Goal: Task Accomplishment & Management: Use online tool/utility

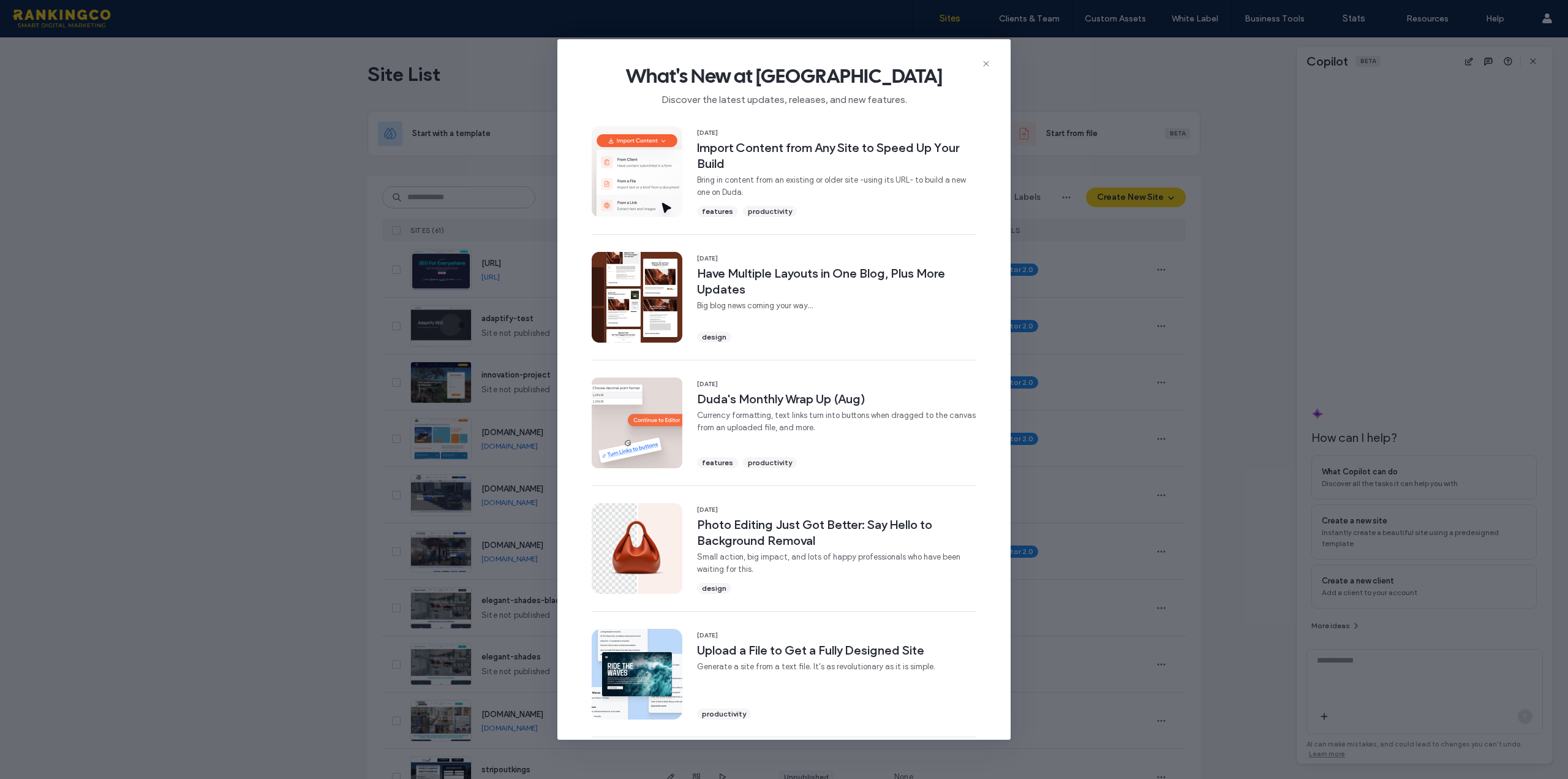
click at [504, 96] on div "What's New at [GEOGRAPHIC_DATA] Discover the latest updates, releases, and new …" at bounding box center [784, 390] width 1568 height 779
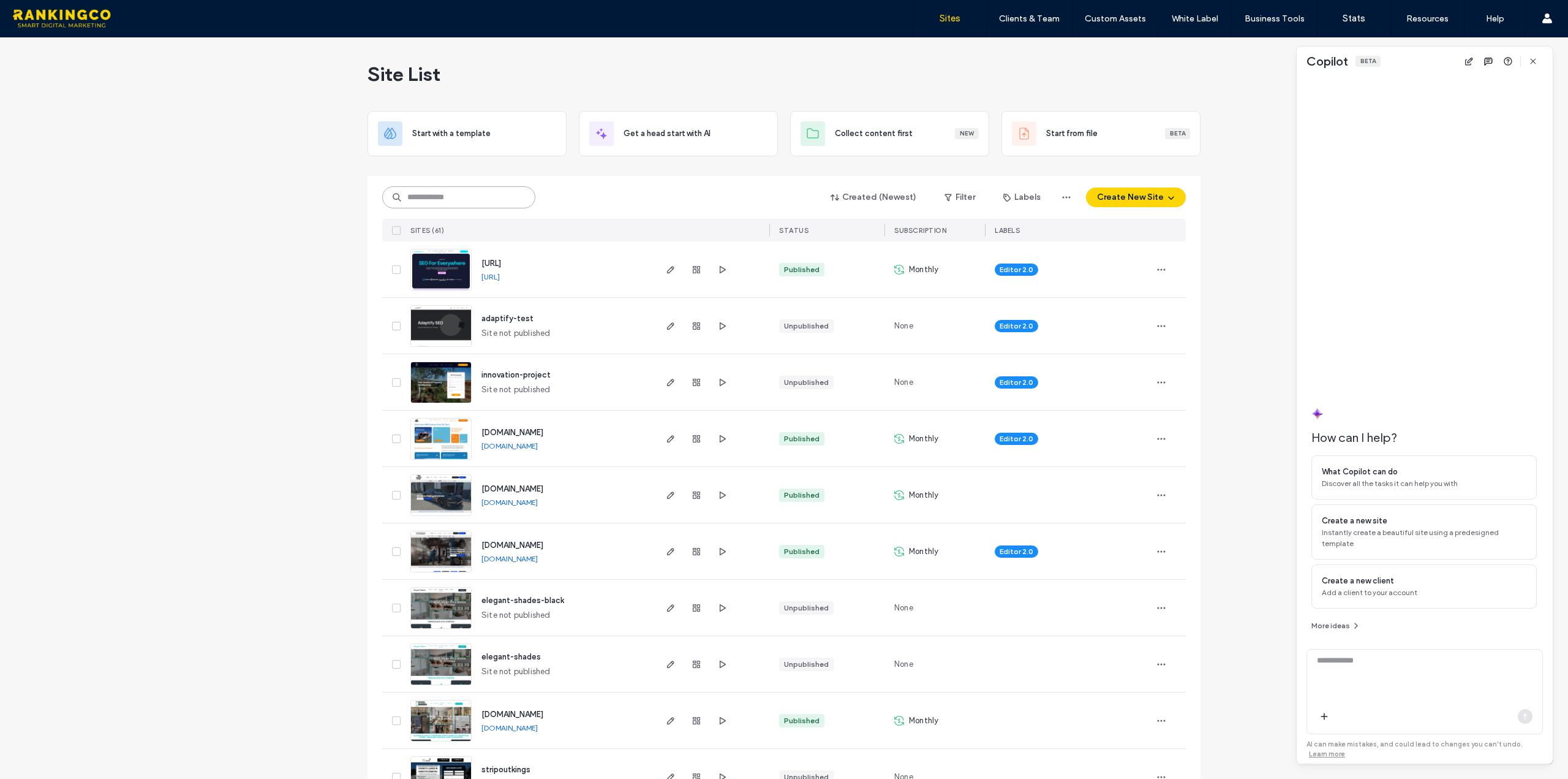
click at [426, 193] on input at bounding box center [459, 197] width 153 height 22
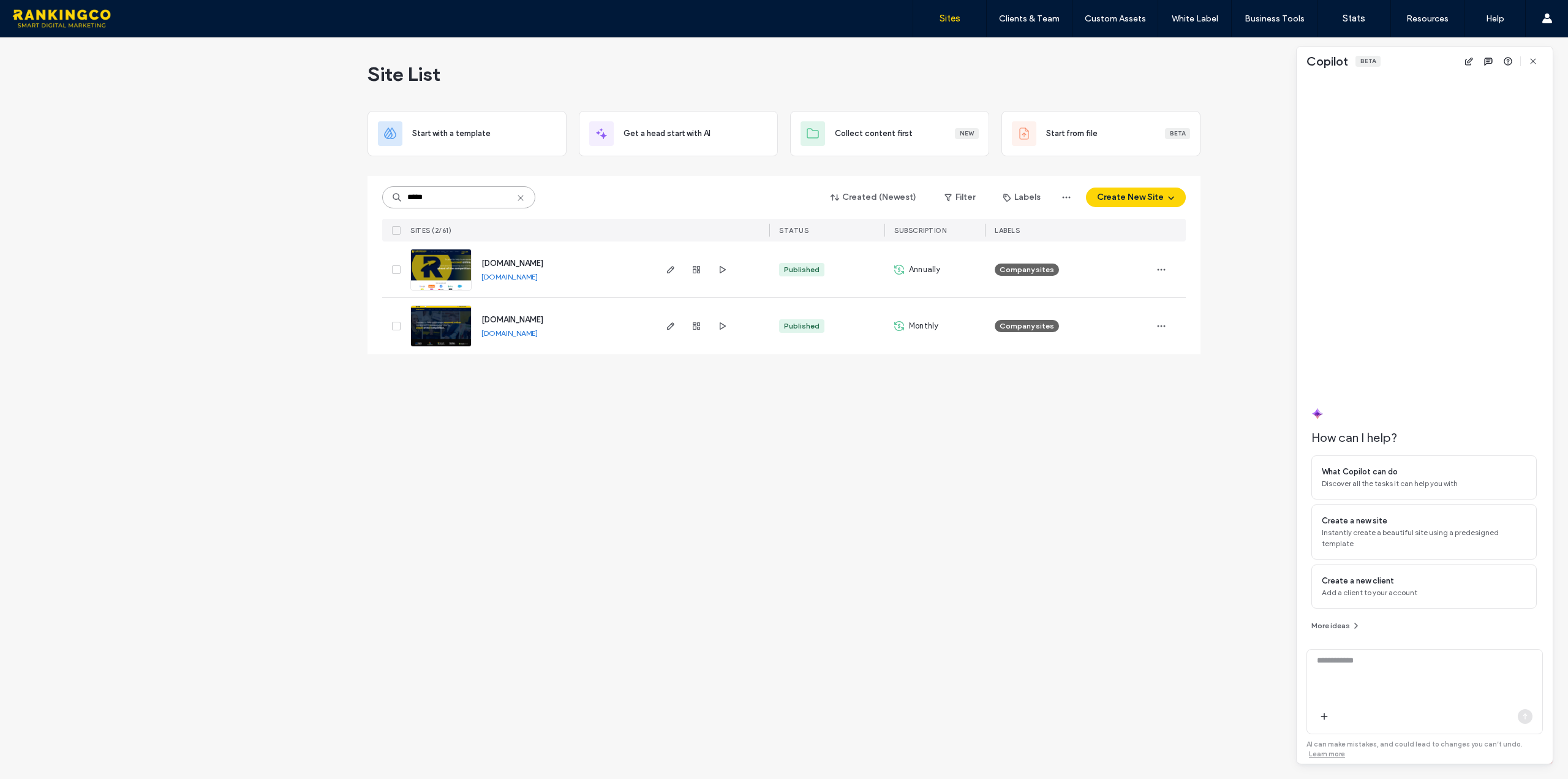
type input "*****"
click at [514, 318] on span "[DOMAIN_NAME]" at bounding box center [512, 320] width 62 height 9
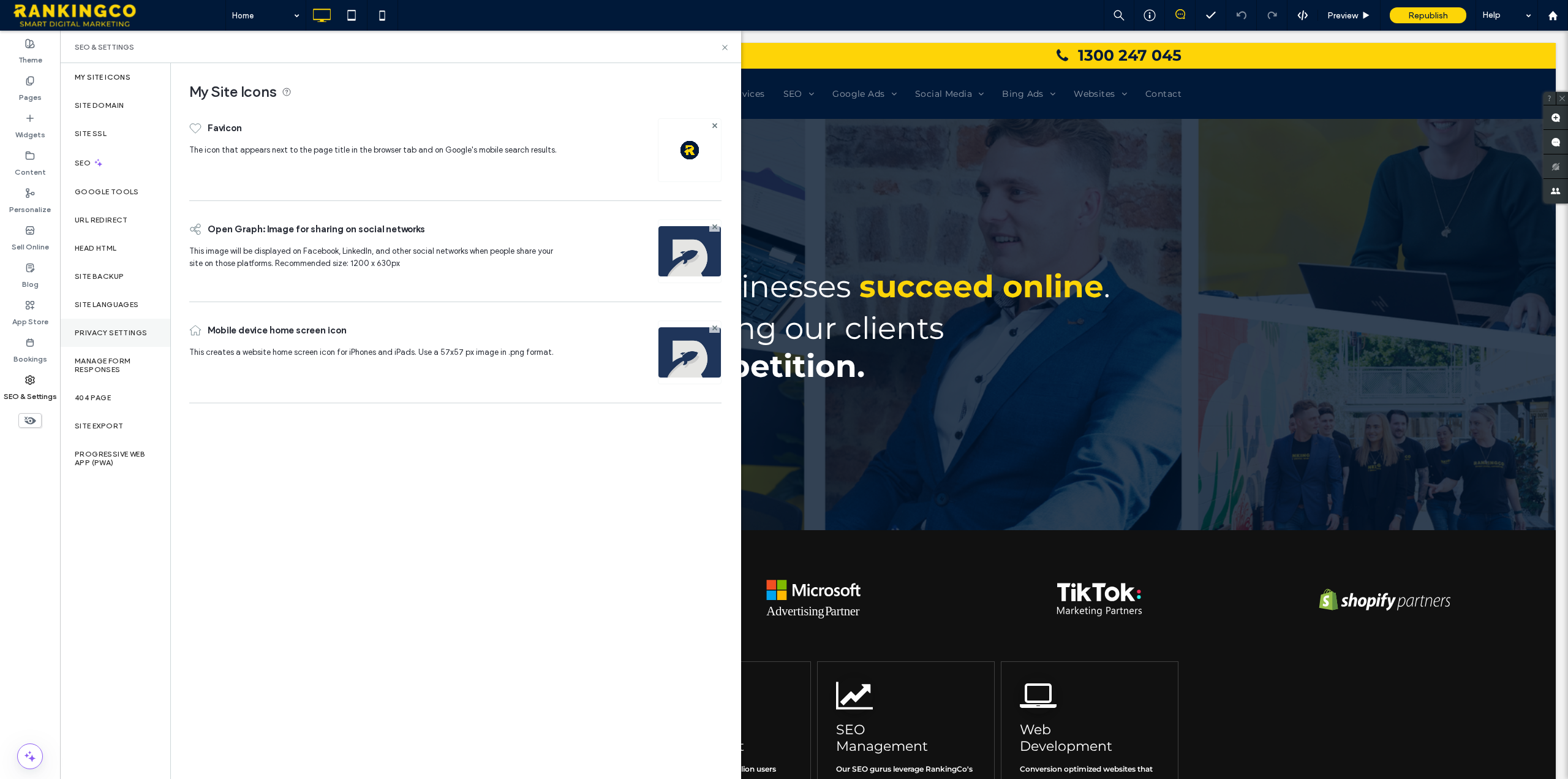
click at [120, 332] on label "Privacy Settings" at bounding box center [110, 332] width 73 height 8
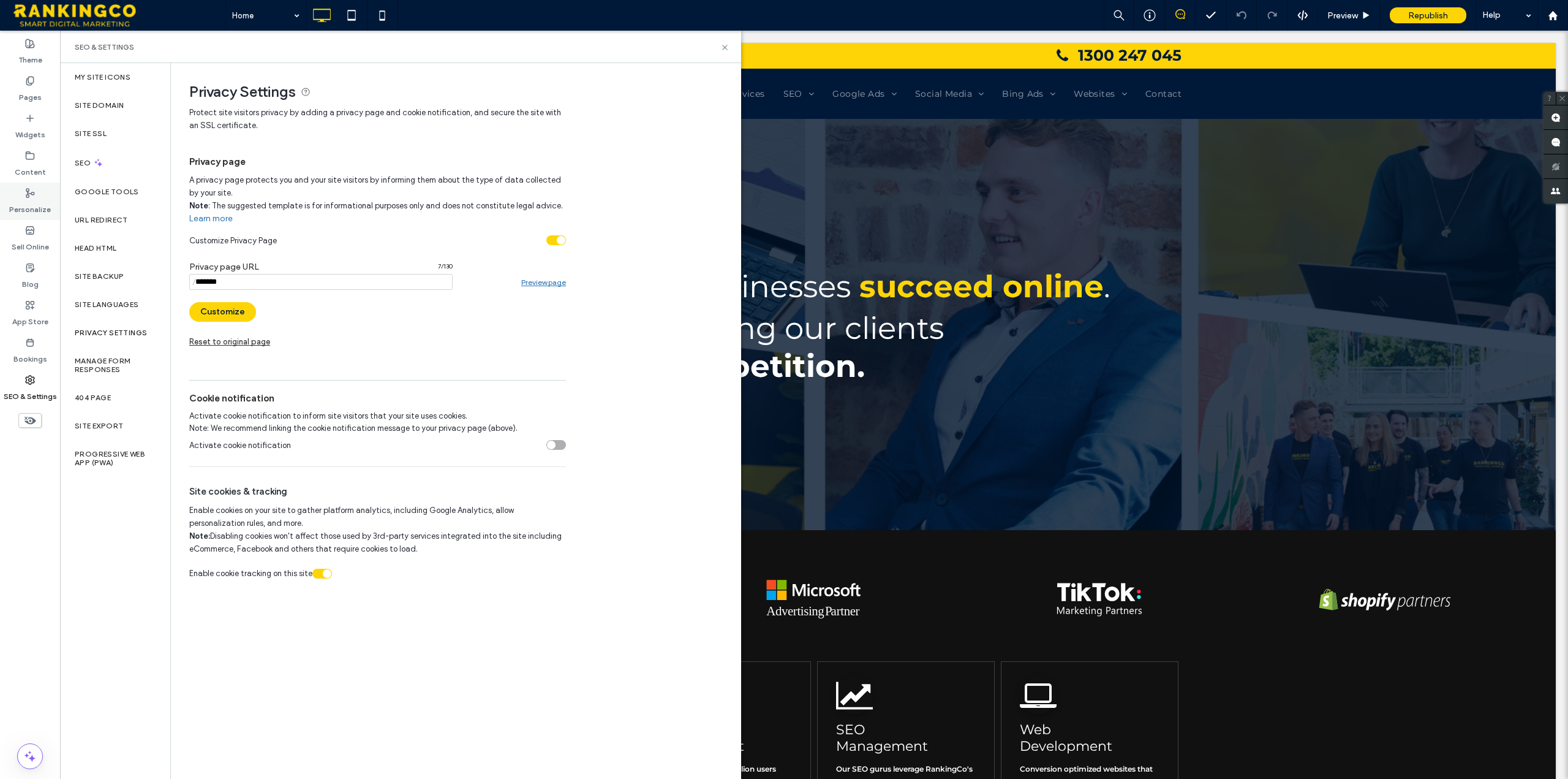
click at [32, 214] on label "Personalize" at bounding box center [30, 207] width 42 height 17
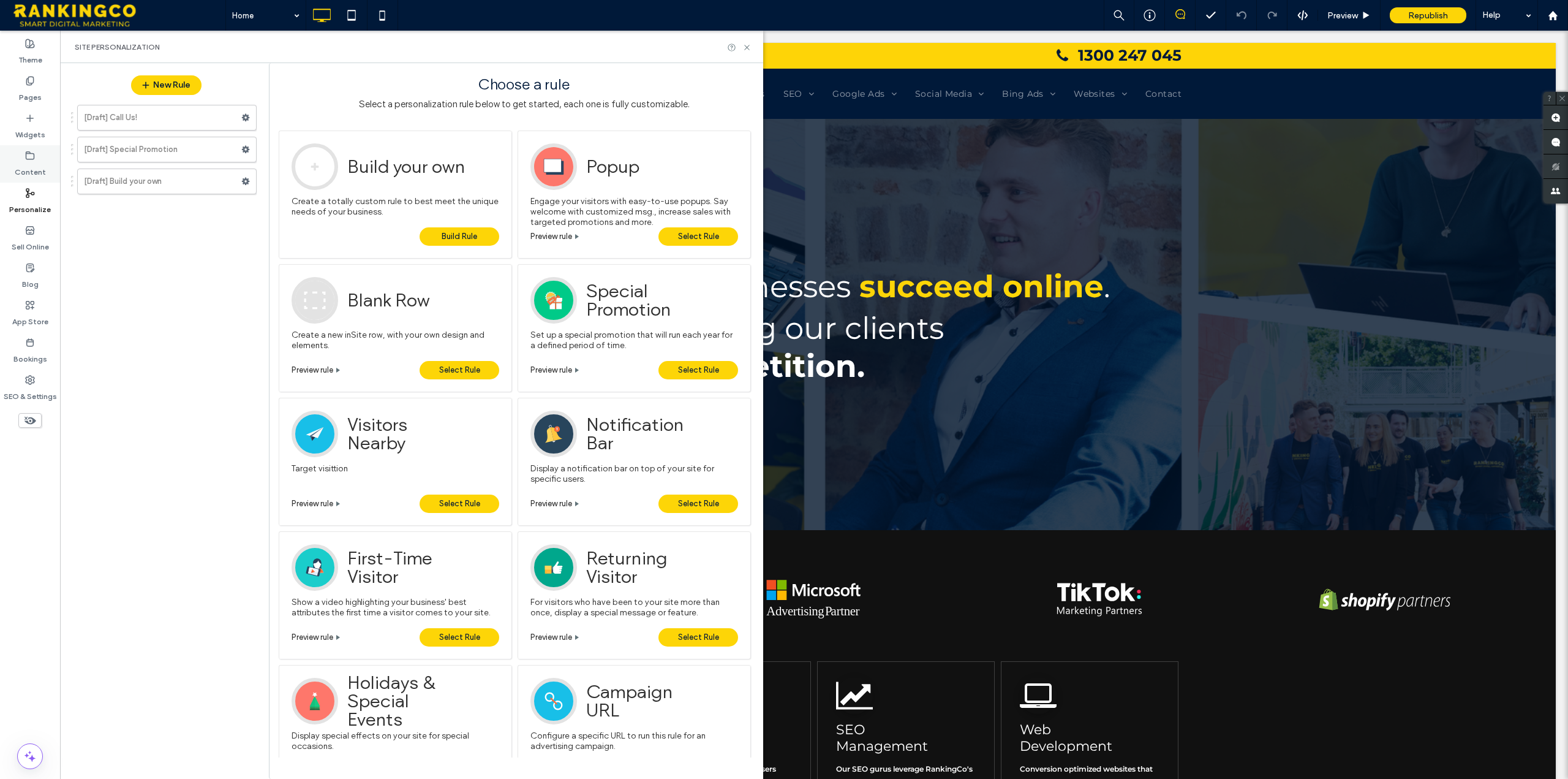
click at [39, 161] on label "Content" at bounding box center [30, 169] width 31 height 17
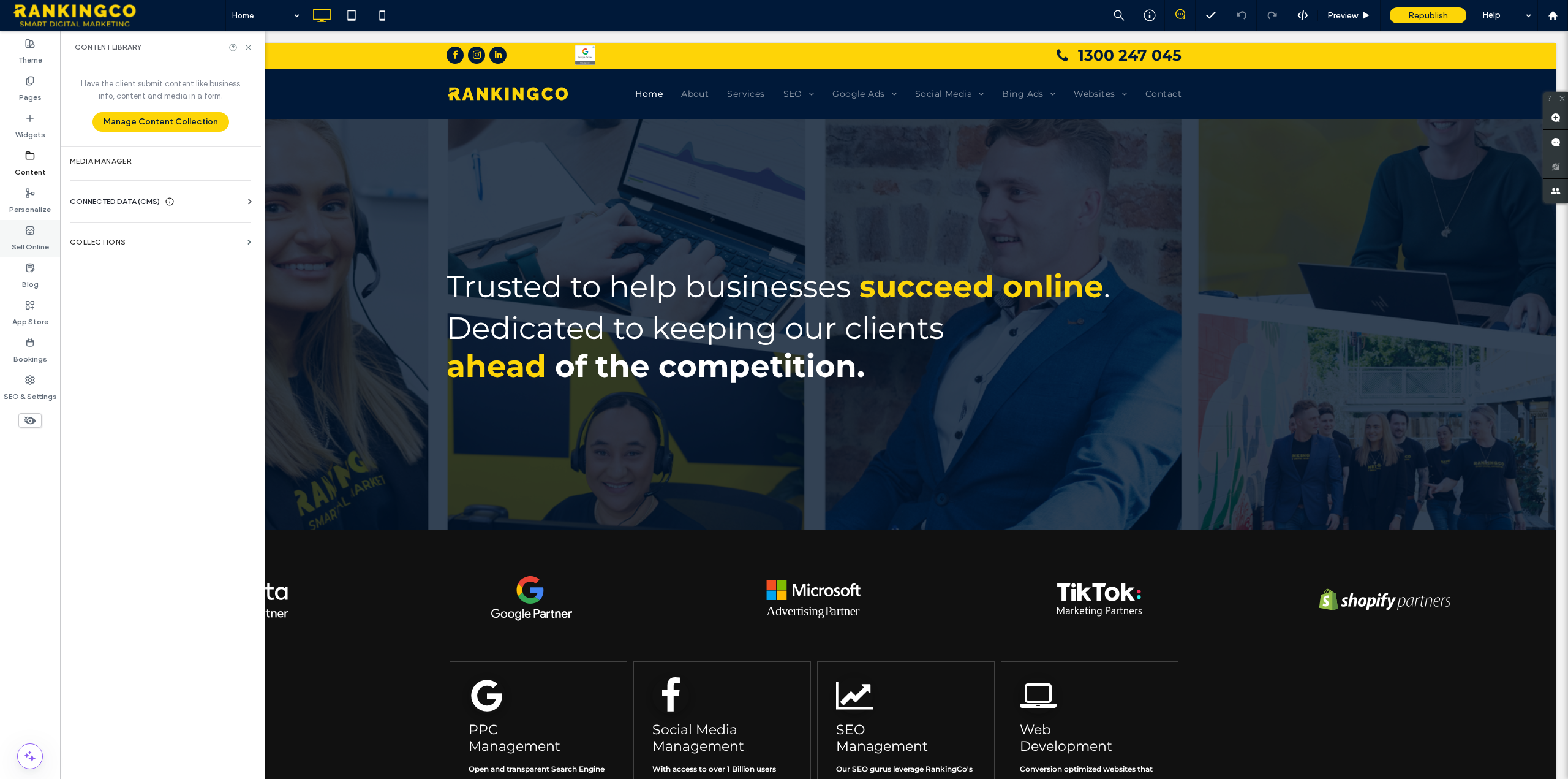
click at [33, 239] on label "Sell Online" at bounding box center [30, 244] width 37 height 17
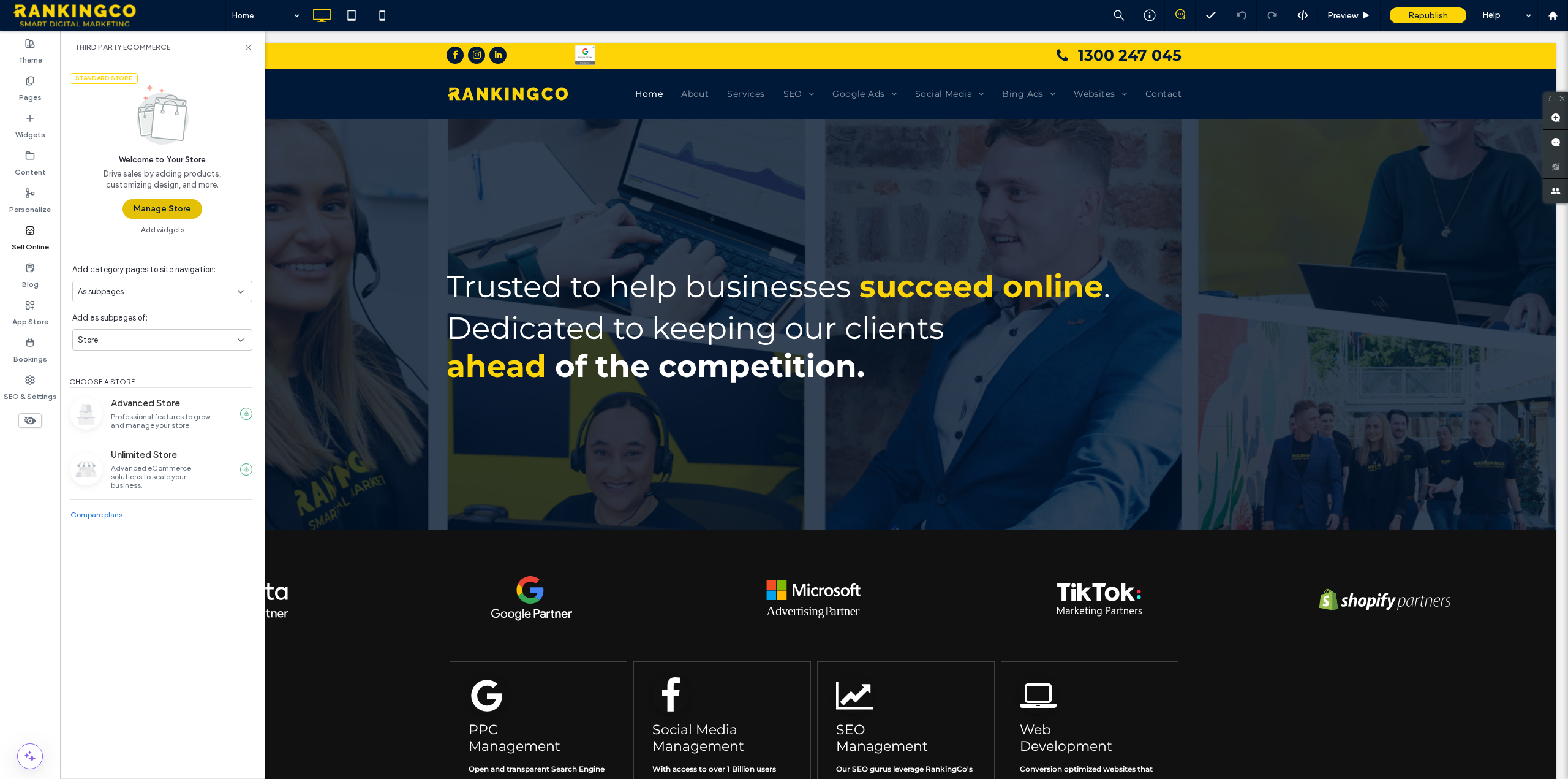
click at [148, 210] on button "Manage Store" at bounding box center [162, 209] width 80 height 20
